Goal: Task Accomplishment & Management: Use online tool/utility

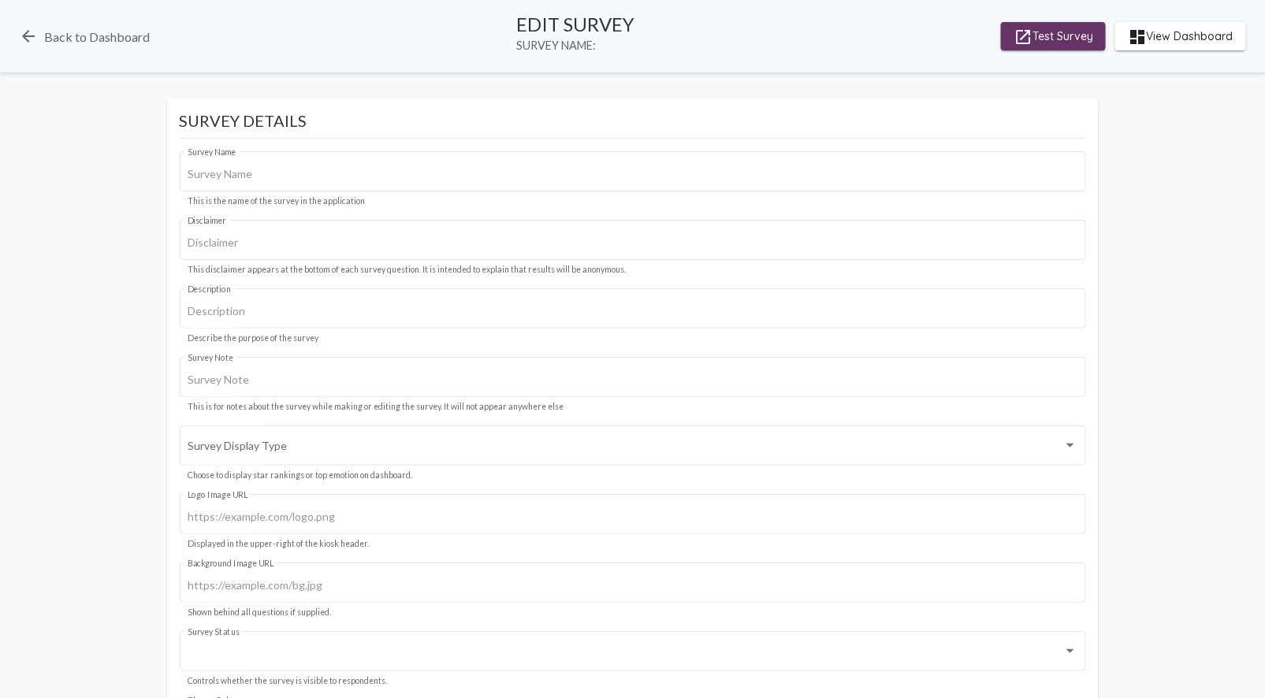
type input "Bridge House/MIST"
type input "We value your privacy, your identity will remain anonymous."
type input "starting survey for Meridian"
type input "#c12f5c"
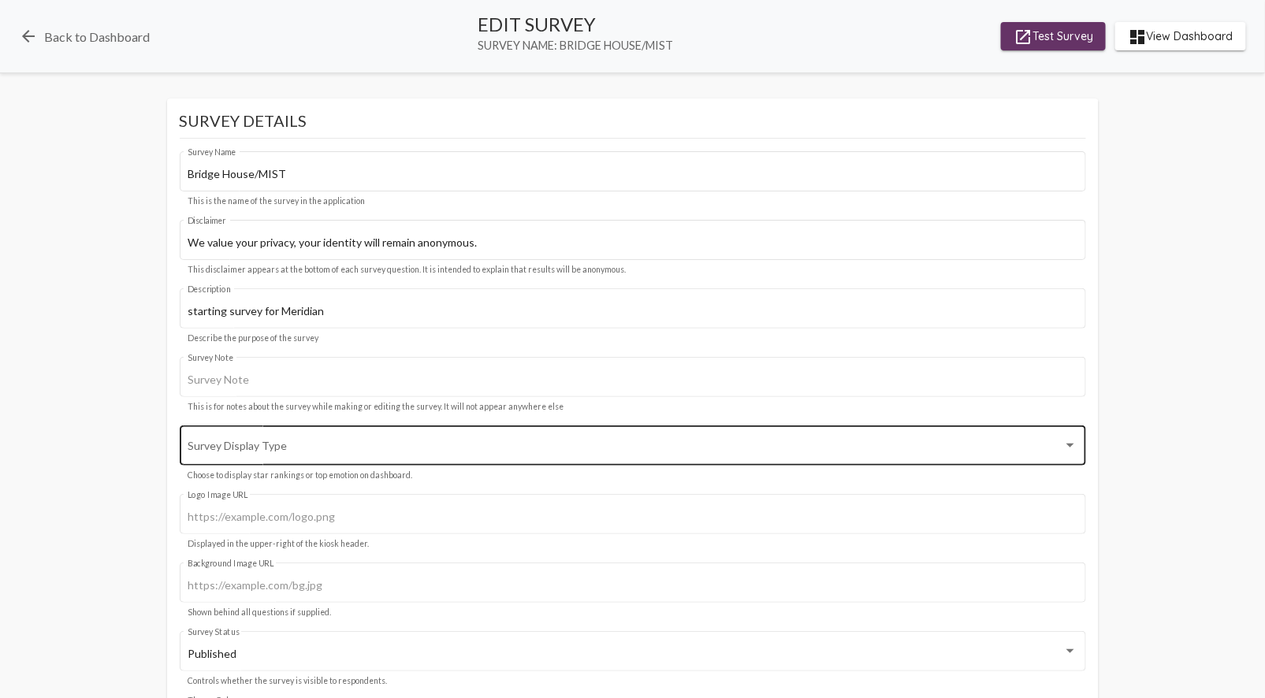
click at [319, 447] on span at bounding box center [625, 448] width 875 height 13
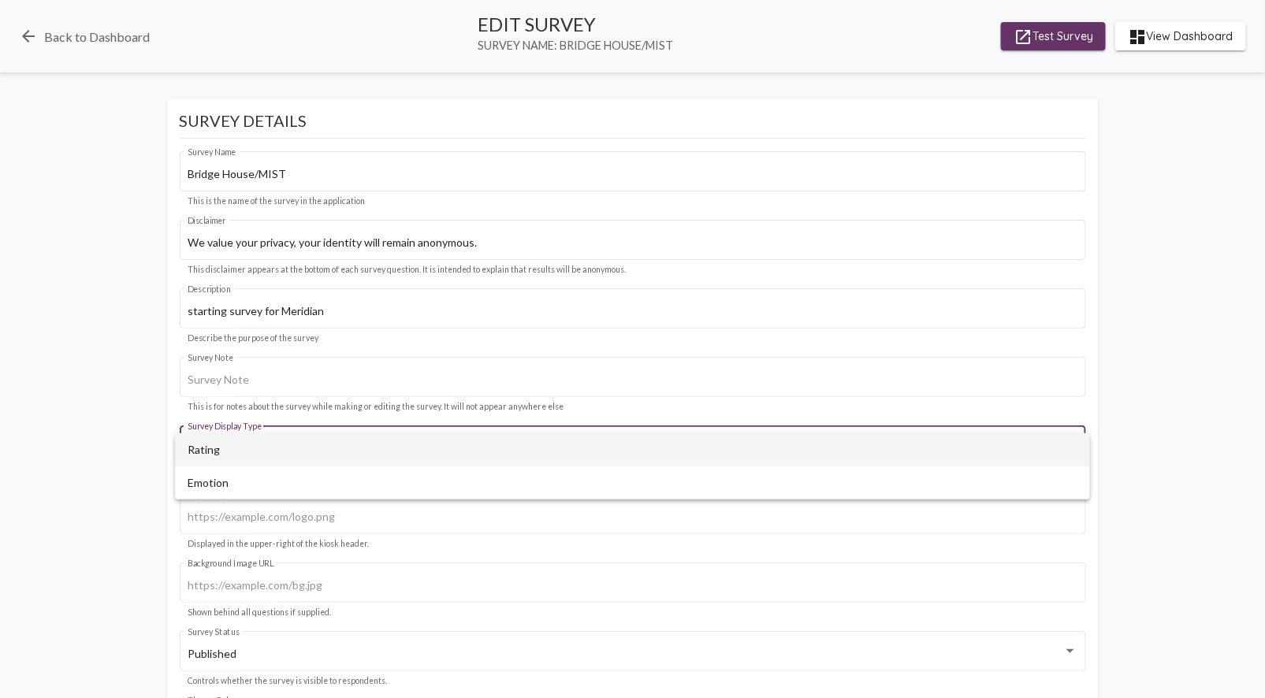
click at [96, 426] on div at bounding box center [632, 349] width 1265 height 698
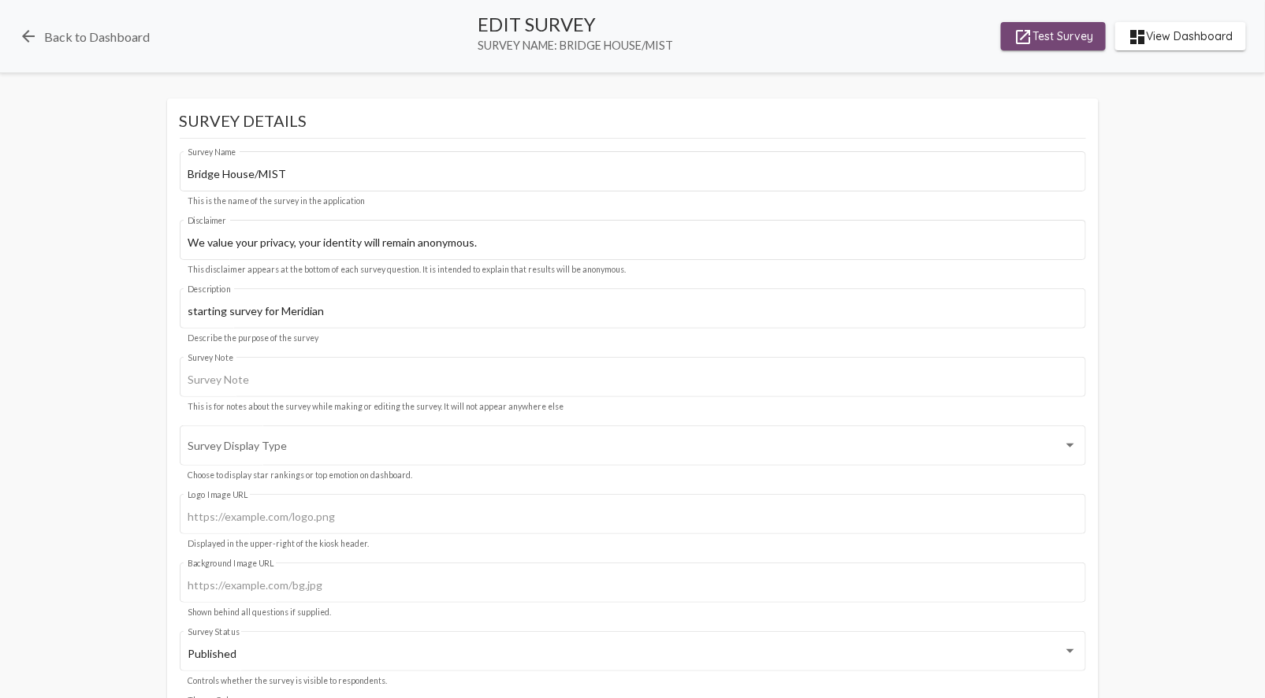
click at [1044, 35] on span "launch Test Survey" at bounding box center [1053, 36] width 80 height 28
click at [25, 41] on mat-icon "arrow_back" at bounding box center [28, 36] width 19 height 19
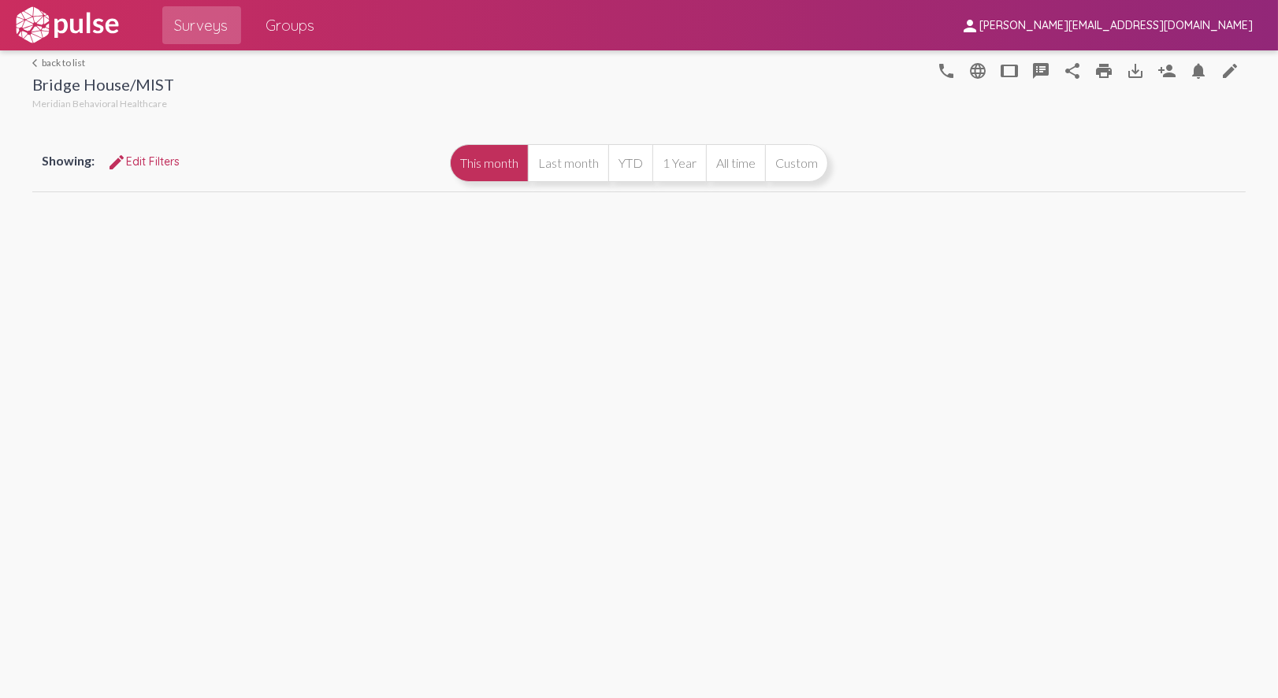
click at [206, 20] on span "Surveys" at bounding box center [202, 25] width 54 height 28
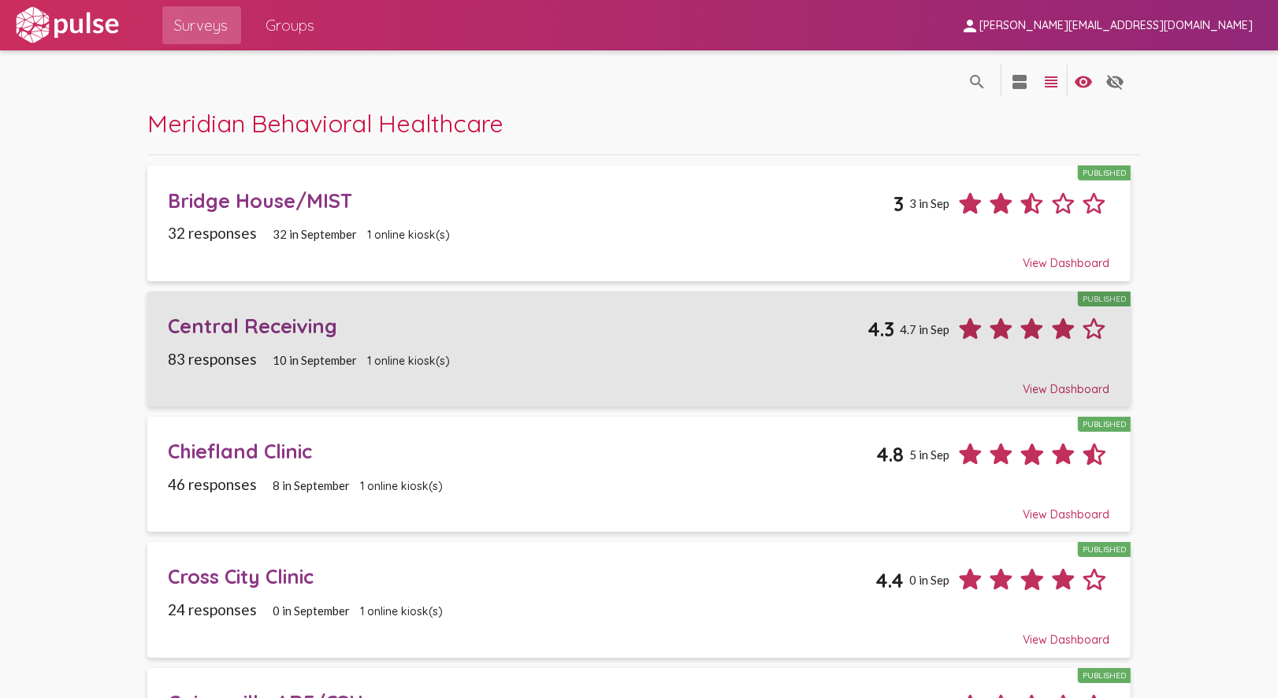
click at [545, 355] on div "83 responses 10 in [DATE] online kiosk(s)" at bounding box center [640, 359] width 942 height 18
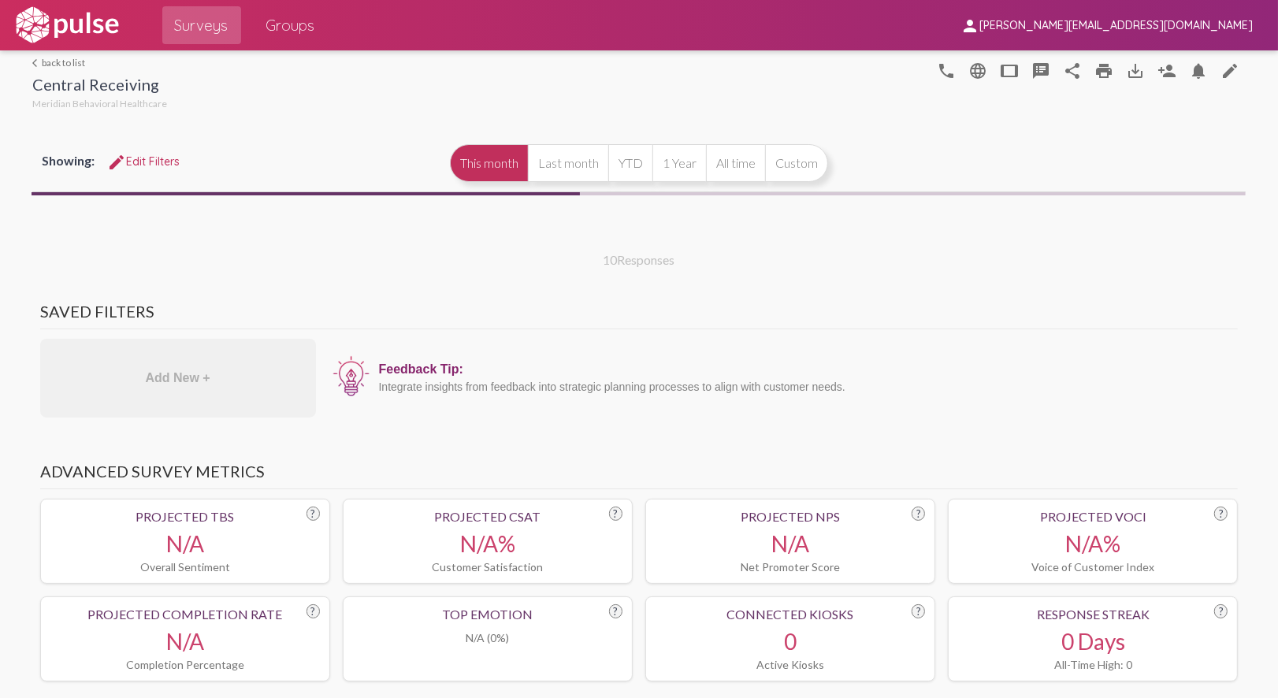
click at [1220, 68] on mat-icon "edit" at bounding box center [1229, 70] width 19 height 19
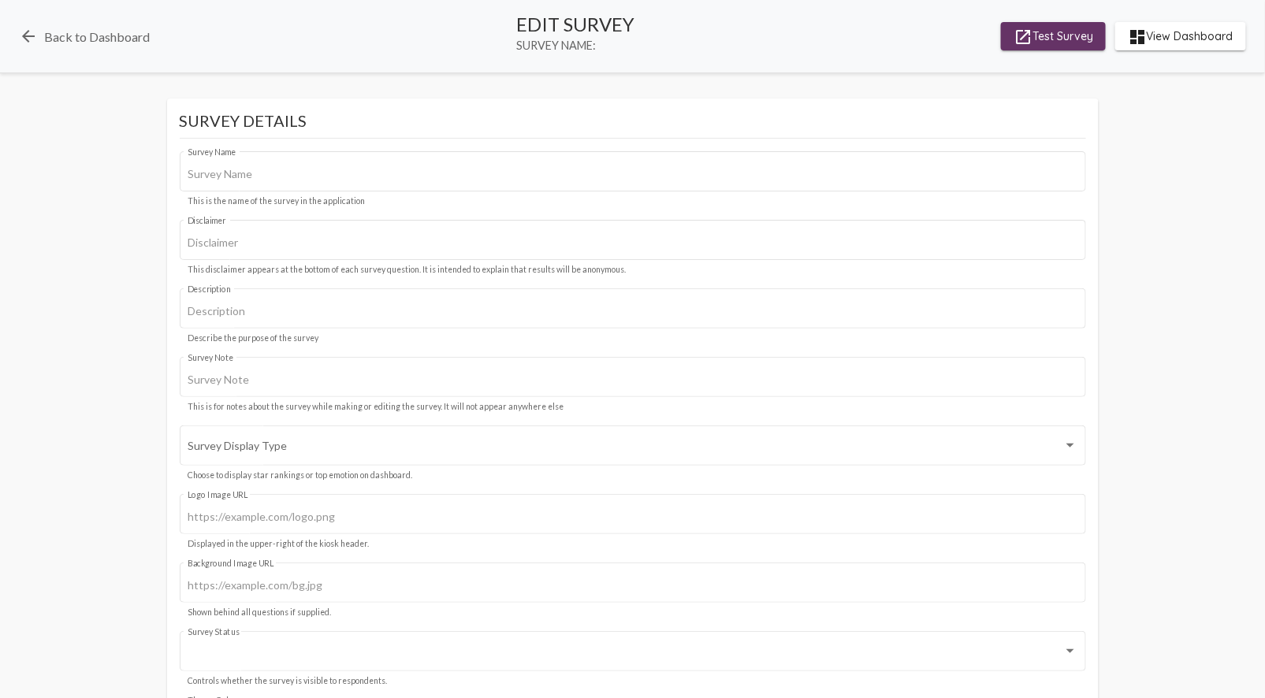
type input "Central Receiving"
type input "We value your privacy, your identity will remain anonymous."
type input "#c12f5c"
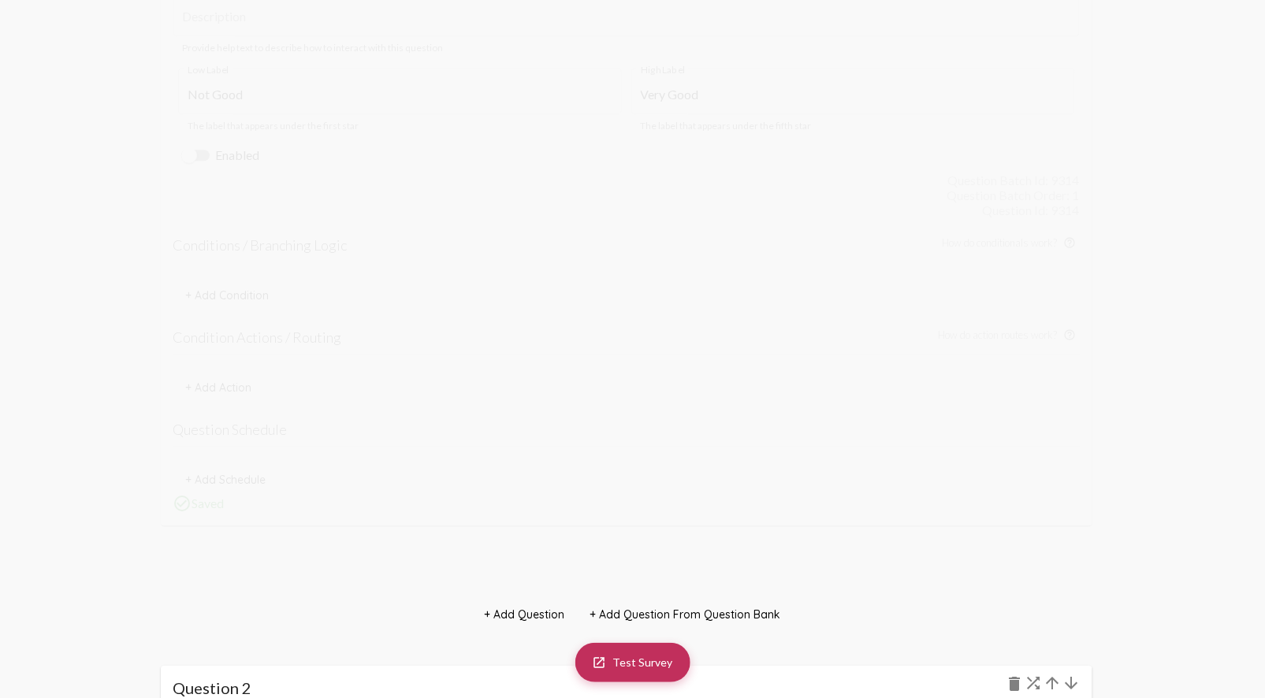
scroll to position [1400, 0]
click at [324, 486] on mat-card "Question 1 delete How was your visit? Question Text This is the actual text of …" at bounding box center [626, 114] width 931 height 819
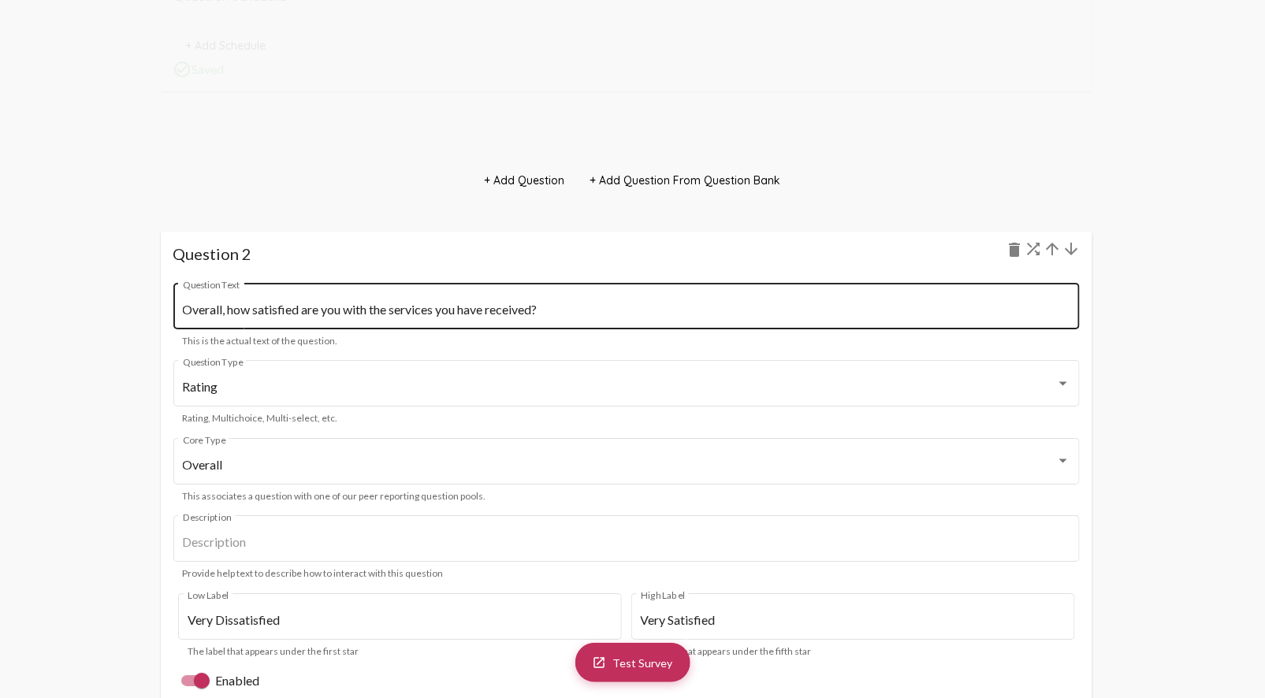
scroll to position [1838, 0]
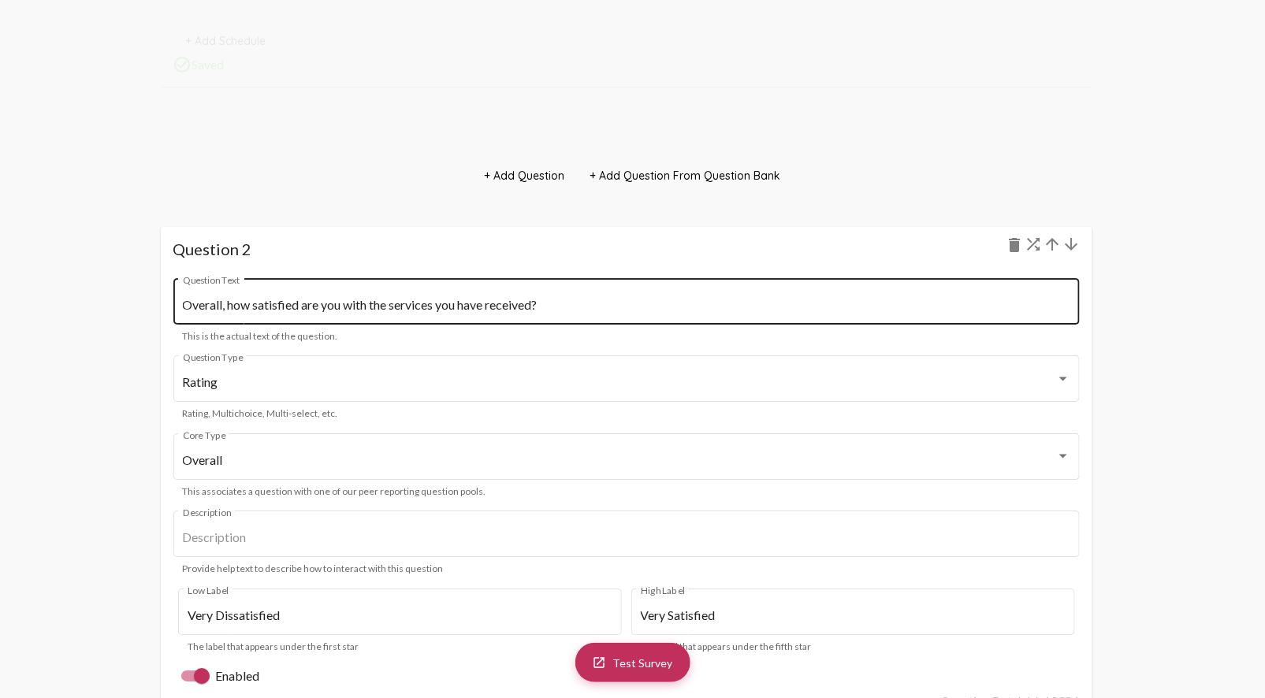
click at [531, 298] on input "Overall, how satisfied are you with the services you have received?" at bounding box center [626, 305] width 887 height 14
click at [540, 297] on div "Overall, how satisfied are you with the services you have received? Question Te…" at bounding box center [626, 300] width 887 height 50
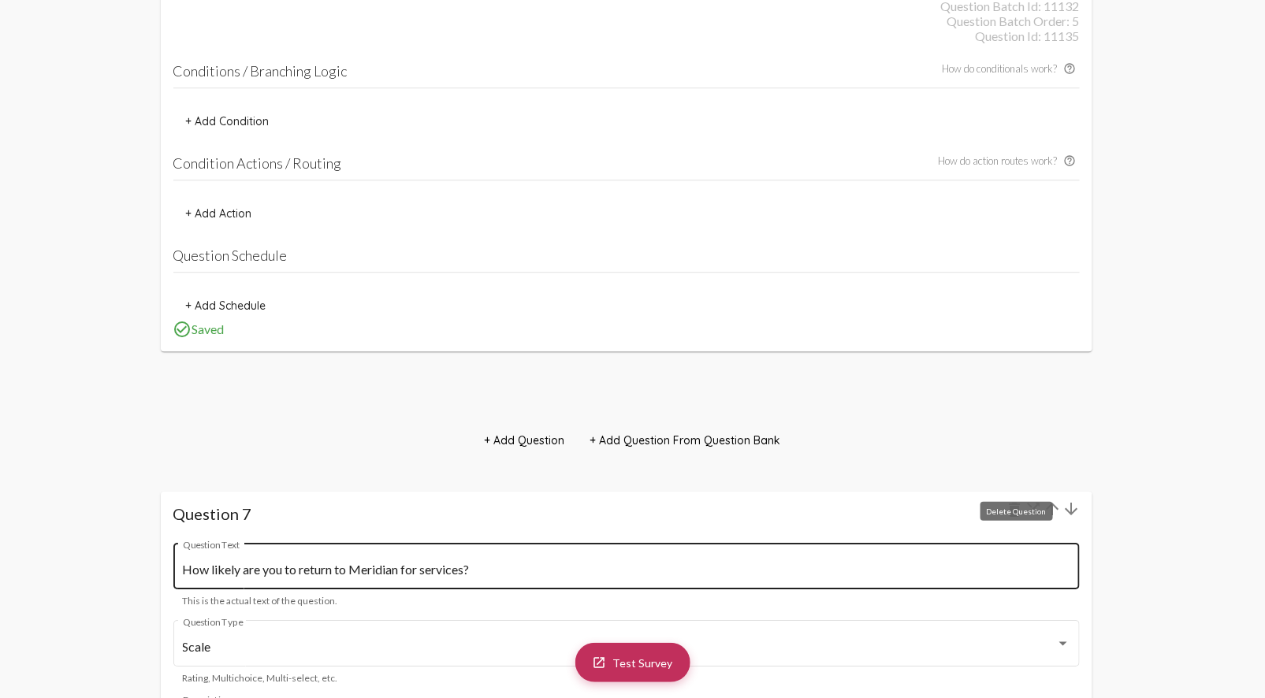
scroll to position [6215, 0]
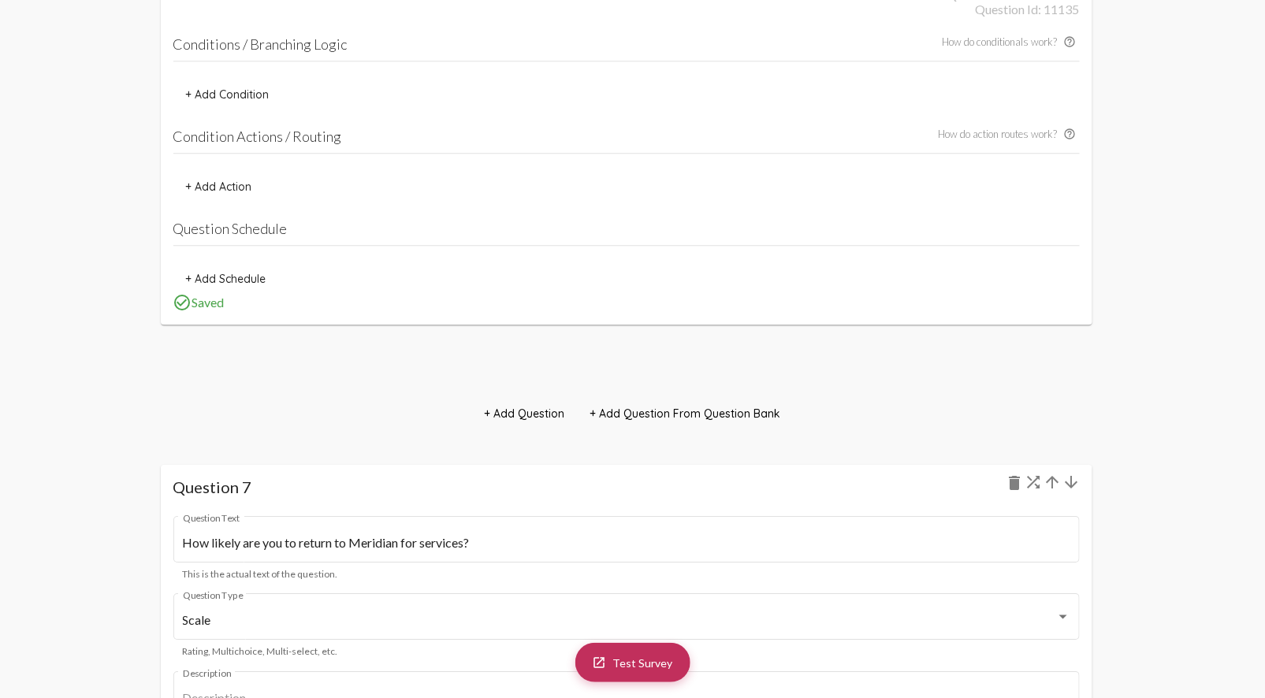
type input "Overall, how satisfied are you with the services you have received in this prog…"
click at [1053, 481] on mat-icon "arrow_upward" at bounding box center [1052, 482] width 19 height 19
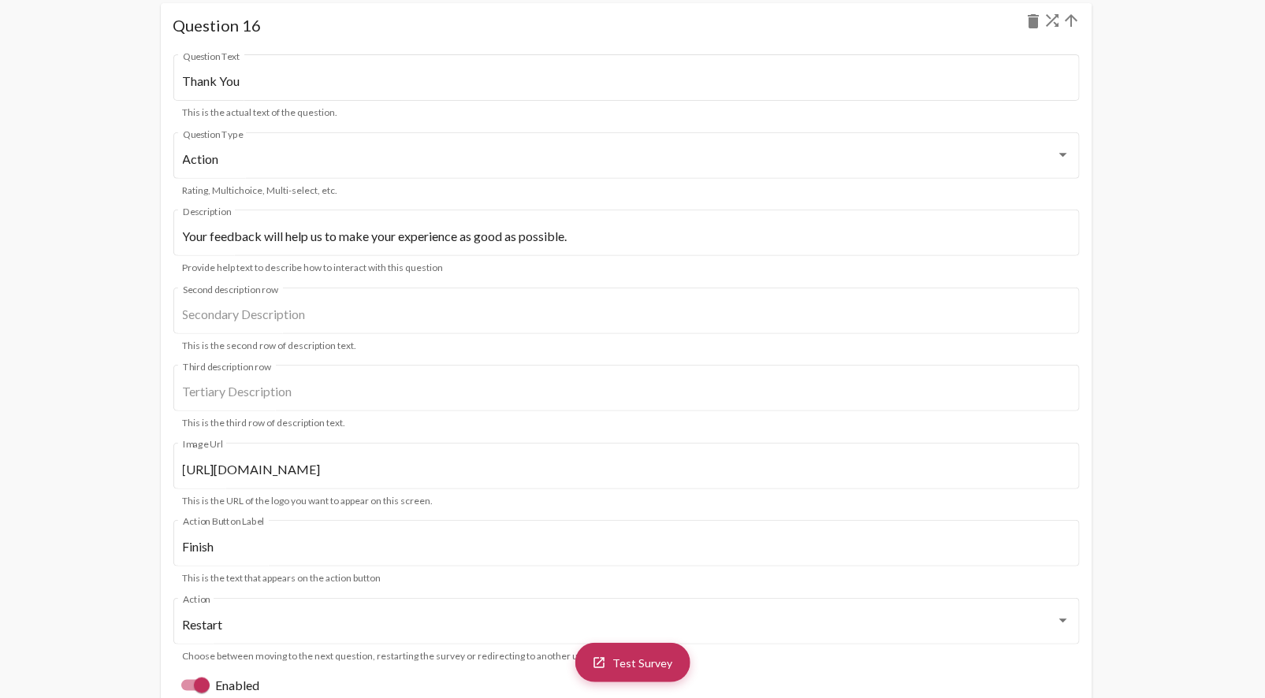
scroll to position [0, 0]
